Goal: Find specific page/section: Find specific page/section

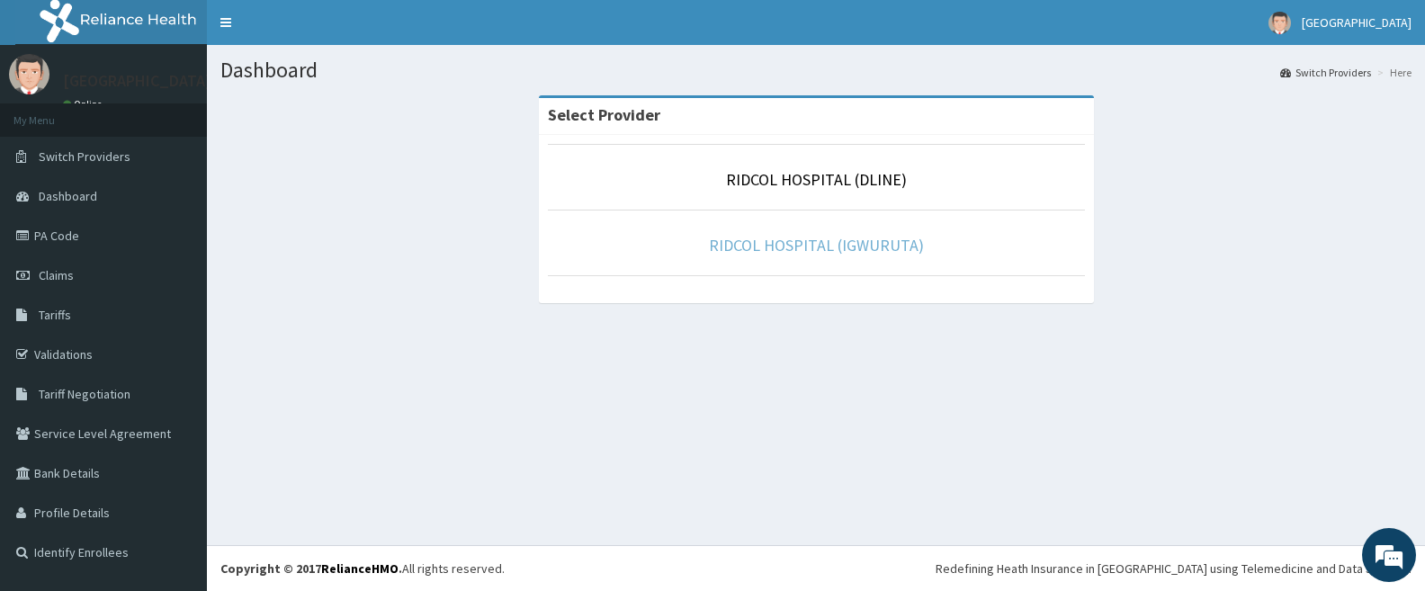
click at [801, 251] on link "RIDCOL HOSPITAL (IGWURUTA)" at bounding box center [816, 245] width 215 height 21
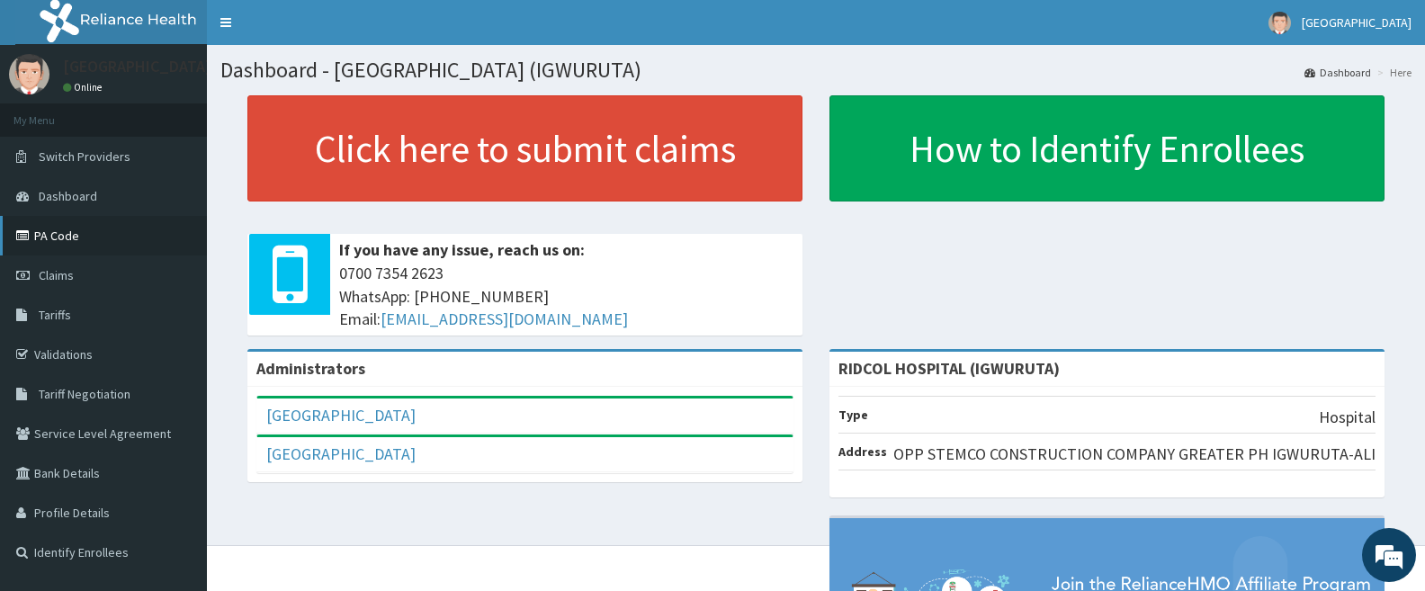
click at [51, 241] on link "PA Code" at bounding box center [103, 236] width 207 height 40
